Goal: Transaction & Acquisition: Purchase product/service

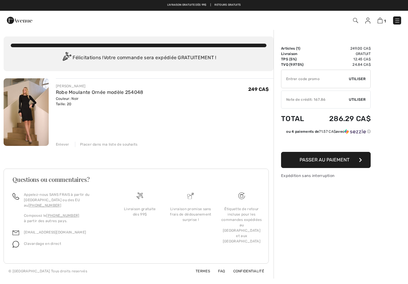
click at [353, 98] on span "Utiliser" at bounding box center [357, 99] width 17 height 5
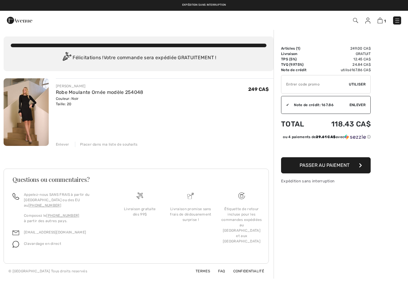
click at [325, 168] on span "Passer au paiement" at bounding box center [325, 165] width 50 height 6
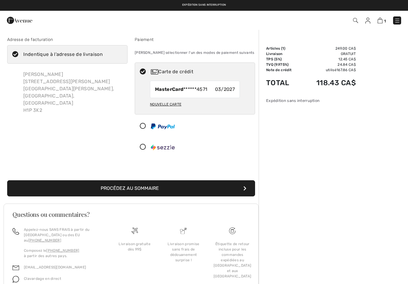
click at [17, 54] on icon at bounding box center [15, 54] width 16 height 6
click at [103, 54] on input "Indentique à l'adresse de livraison" at bounding box center [105, 54] width 4 height 18
checkbox input "false"
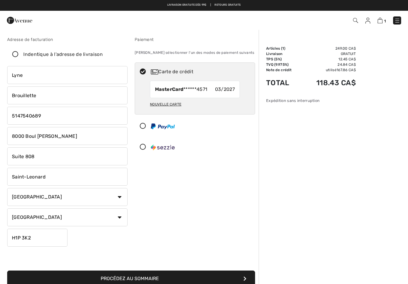
click at [78, 136] on input "8000 Boul Langelier" at bounding box center [67, 136] width 120 height 18
type input "8"
type input "141 rue Notre-Dame"
click at [64, 161] on input "Suite 808" at bounding box center [67, 156] width 120 height 18
type input "S"
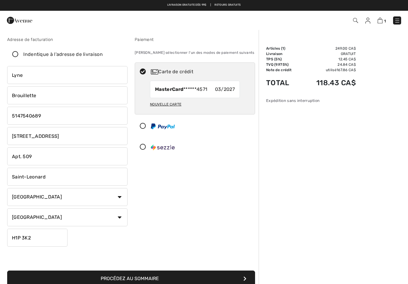
type input "Apt. 509"
click at [53, 173] on input "Saint-Leonard" at bounding box center [67, 177] width 120 height 18
click at [83, 175] on input "Saint-Leonard" at bounding box center [67, 177] width 120 height 18
type input "S"
type input "N"
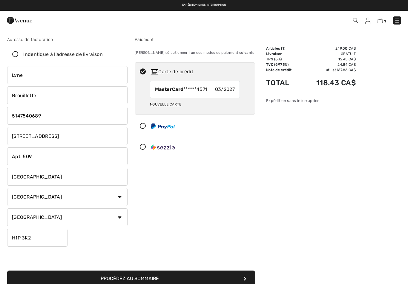
type input "Montréal"
click at [50, 234] on input "H1P 3K2" at bounding box center [37, 238] width 60 height 18
click at [52, 241] on input "H1P3K2" at bounding box center [37, 238] width 60 height 18
type input "H"
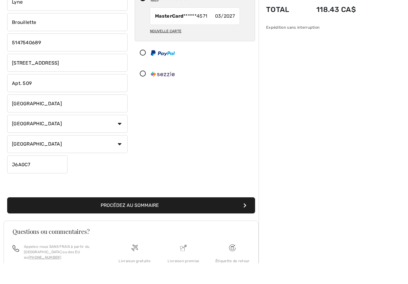
scroll to position [58, 0]
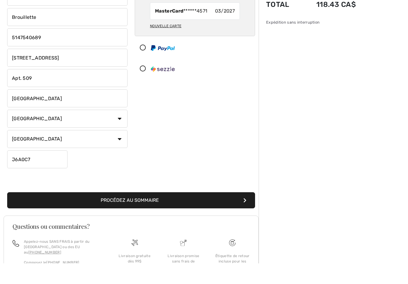
type input "J6A0C7"
click at [146, 213] on button "Procédez au sommaire" at bounding box center [131, 221] width 248 height 16
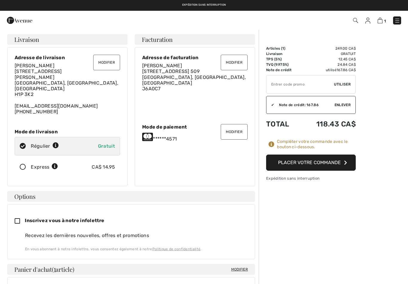
click at [111, 59] on button "Modifier" at bounding box center [106, 63] width 27 height 16
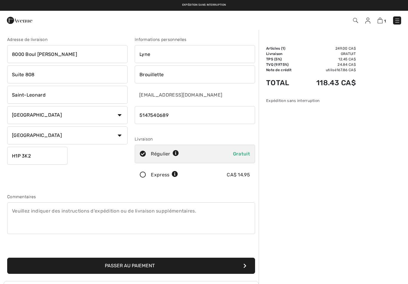
click at [74, 53] on input "8000 Boul Langelier" at bounding box center [67, 54] width 120 height 18
type input "8"
type input "141 rue Notre-Dame"
click at [62, 74] on input "Suite 808" at bounding box center [67, 74] width 120 height 18
type input "S"
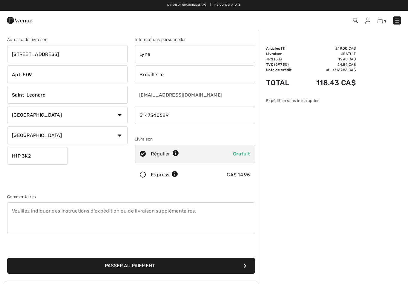
type input "Apt. 509"
click at [57, 91] on input "Saint-Leonard" at bounding box center [67, 95] width 120 height 18
click at [77, 90] on input "Saint-Leonard" at bounding box center [67, 95] width 120 height 18
click at [88, 98] on input "Saint-Leonard" at bounding box center [67, 95] width 120 height 18
type input "S"
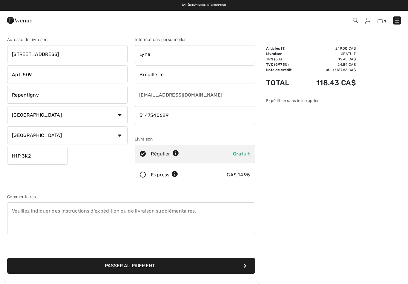
type input "Repentigny"
click at [43, 160] on input "H1P 3K2" at bounding box center [37, 156] width 60 height 18
type input "H"
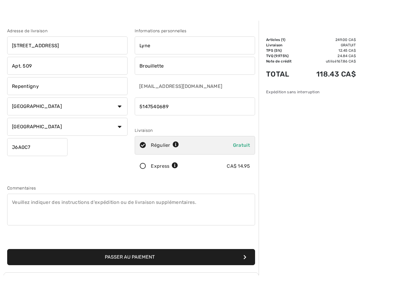
type input "J6A0C7"
click at [218, 258] on button "Passer au paiement" at bounding box center [131, 266] width 248 height 16
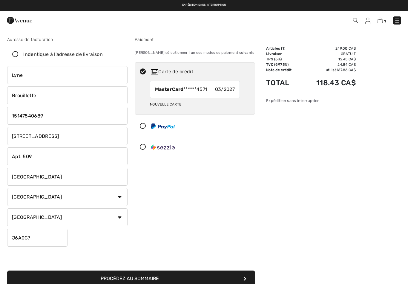
click at [206, 273] on button "Procédez au sommaire" at bounding box center [131, 279] width 248 height 16
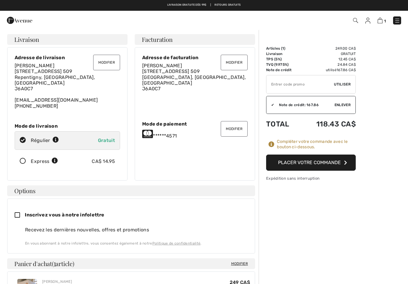
click at [341, 166] on button "Placer votre commande" at bounding box center [311, 163] width 90 height 16
